Goal: Transaction & Acquisition: Obtain resource

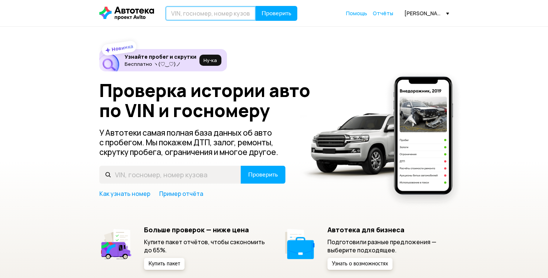
click at [211, 15] on input "text" at bounding box center [210, 13] width 91 height 15
paste input "[VEHICLE_IDENTIFICATION_NUMBER]"
type input "[VEHICLE_IDENTIFICATION_NUMBER]"
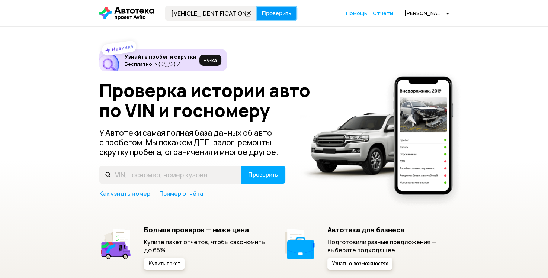
click at [278, 12] on span "Проверить" at bounding box center [276, 13] width 30 height 6
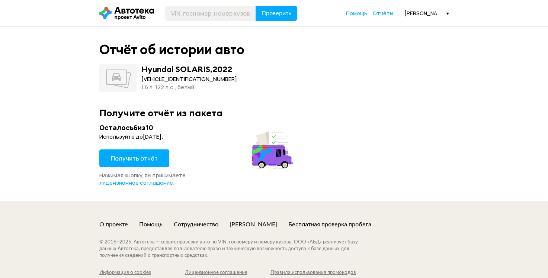
click at [130, 161] on span "Получить отчёт" at bounding box center [134, 158] width 47 height 8
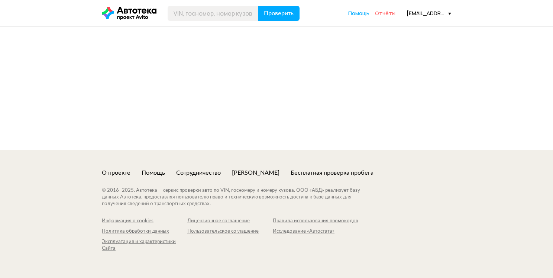
click at [386, 14] on span "Отчёты" at bounding box center [385, 13] width 20 height 7
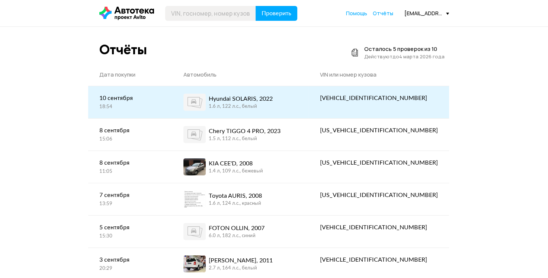
click at [256, 100] on div "Hyundai SOLARIS, 2022" at bounding box center [241, 98] width 64 height 9
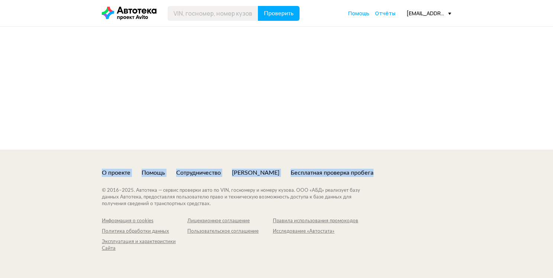
drag, startPoint x: 553, startPoint y: 186, endPoint x: 550, endPoint y: 51, distance: 134.6
click at [550, 51] on div "Проверить Помощь Отчёты arsen-mnac@mail.ru Помощь Отчёты arsen-mnac@mail.ru О п…" at bounding box center [276, 139] width 553 height 278
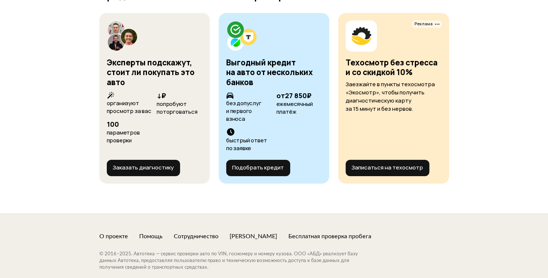
scroll to position [2662, 0]
